Goal: Information Seeking & Learning: Learn about a topic

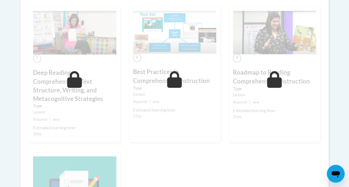
scroll to position [426, 0]
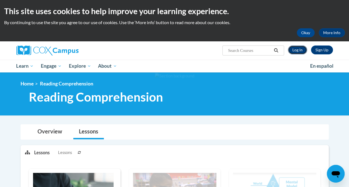
click at [302, 49] on link "Log In" at bounding box center [297, 50] width 19 height 9
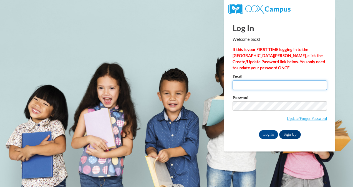
click at [252, 84] on input "Email" at bounding box center [280, 85] width 94 height 9
type input "kjsandoval@valdosta.edu"
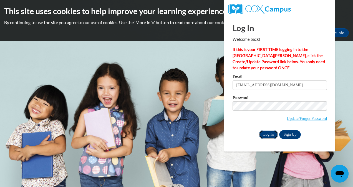
click at [265, 133] on input "Log In" at bounding box center [268, 134] width 19 height 9
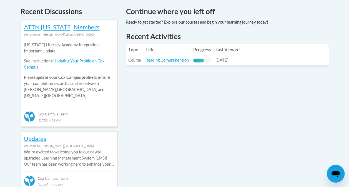
scroll to position [238, 0]
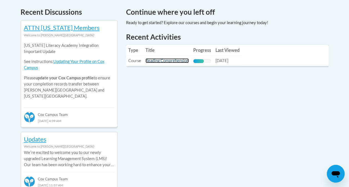
click at [154, 61] on link "Reading Comprehension" at bounding box center [167, 60] width 43 height 5
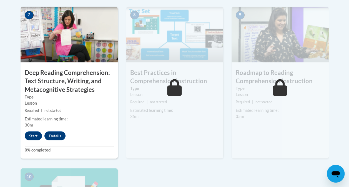
scroll to position [486, 0]
